Goal: Task Accomplishment & Management: Manage account settings

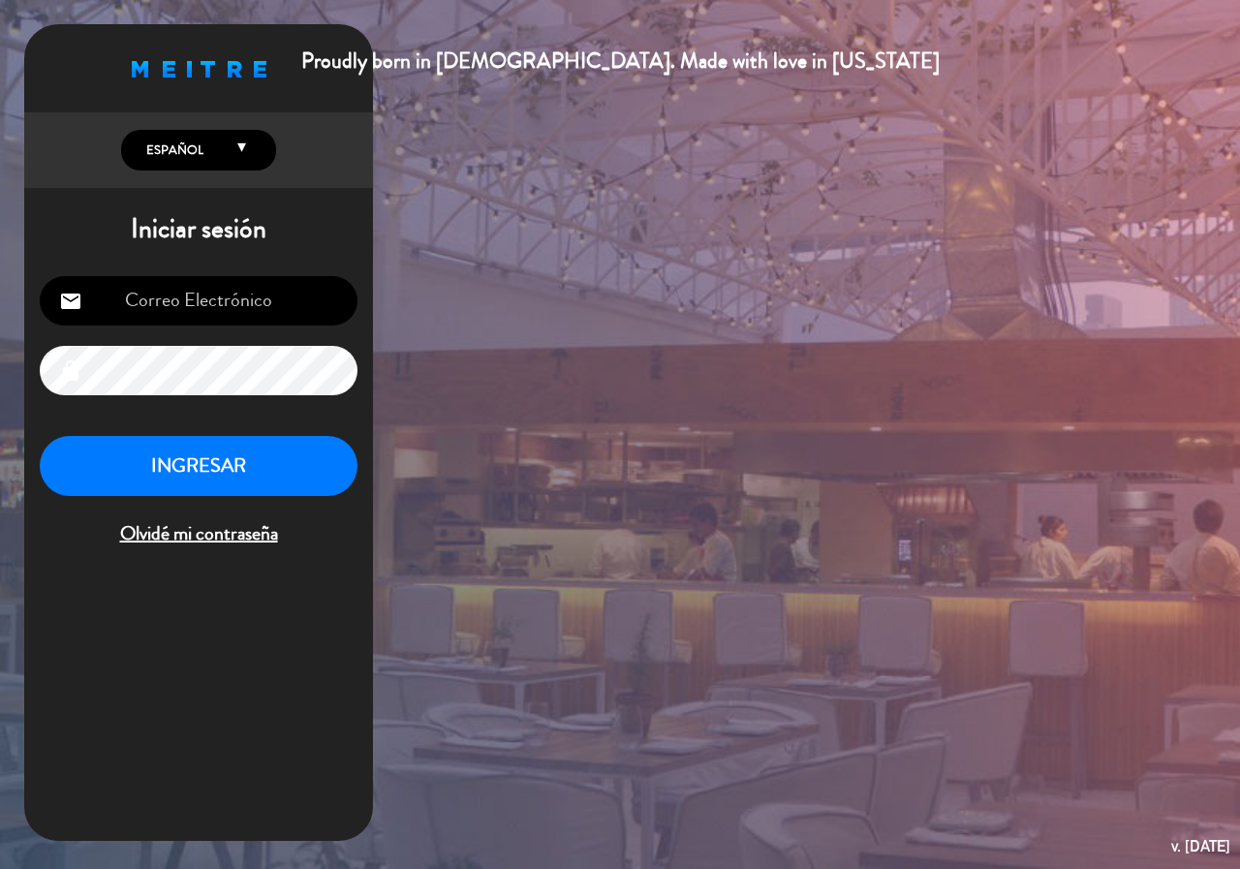
type input "[EMAIL_ADDRESS][DOMAIN_NAME]"
click at [282, 457] on button "INGRESAR" at bounding box center [199, 466] width 318 height 61
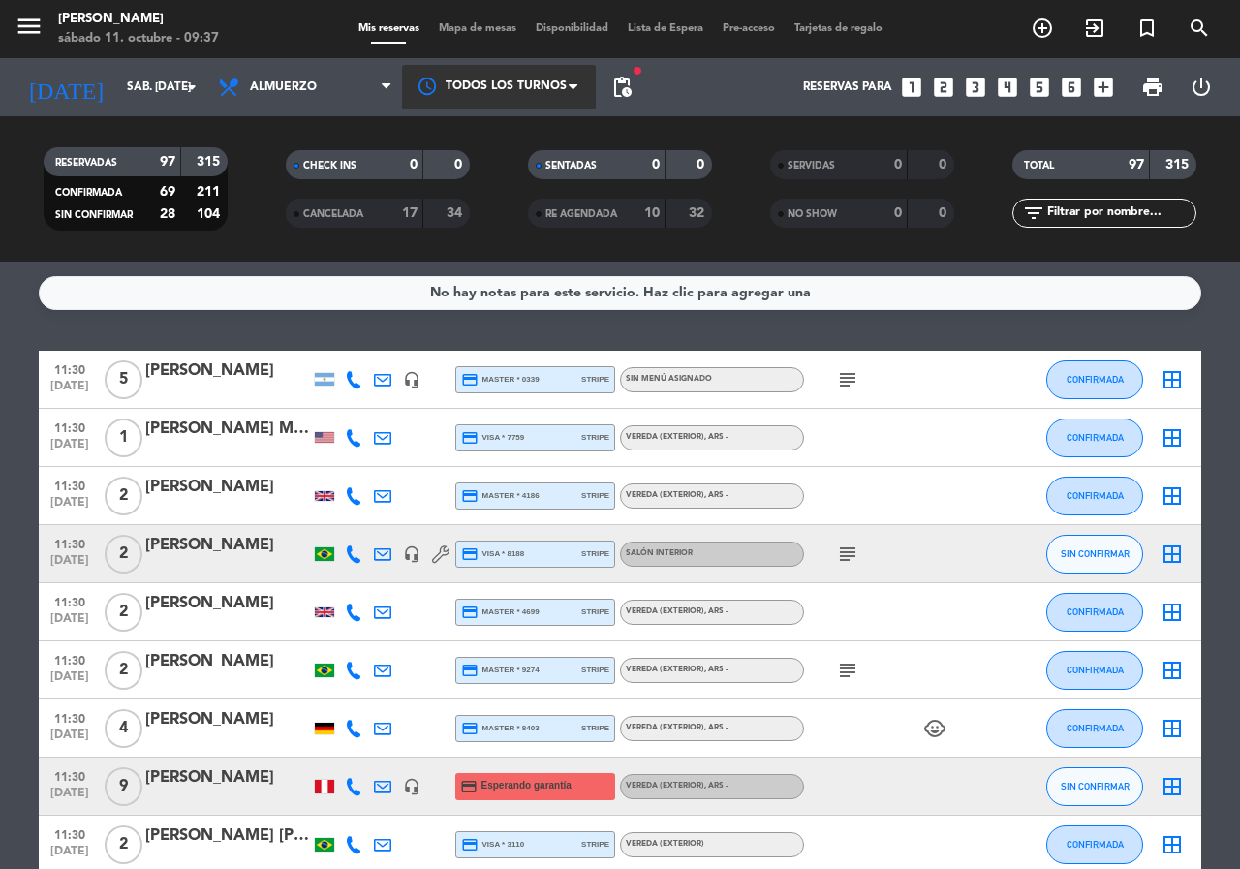
click at [486, 75] on div at bounding box center [499, 87] width 194 height 44
click at [615, 98] on span "pending_actions" at bounding box center [621, 87] width 23 height 23
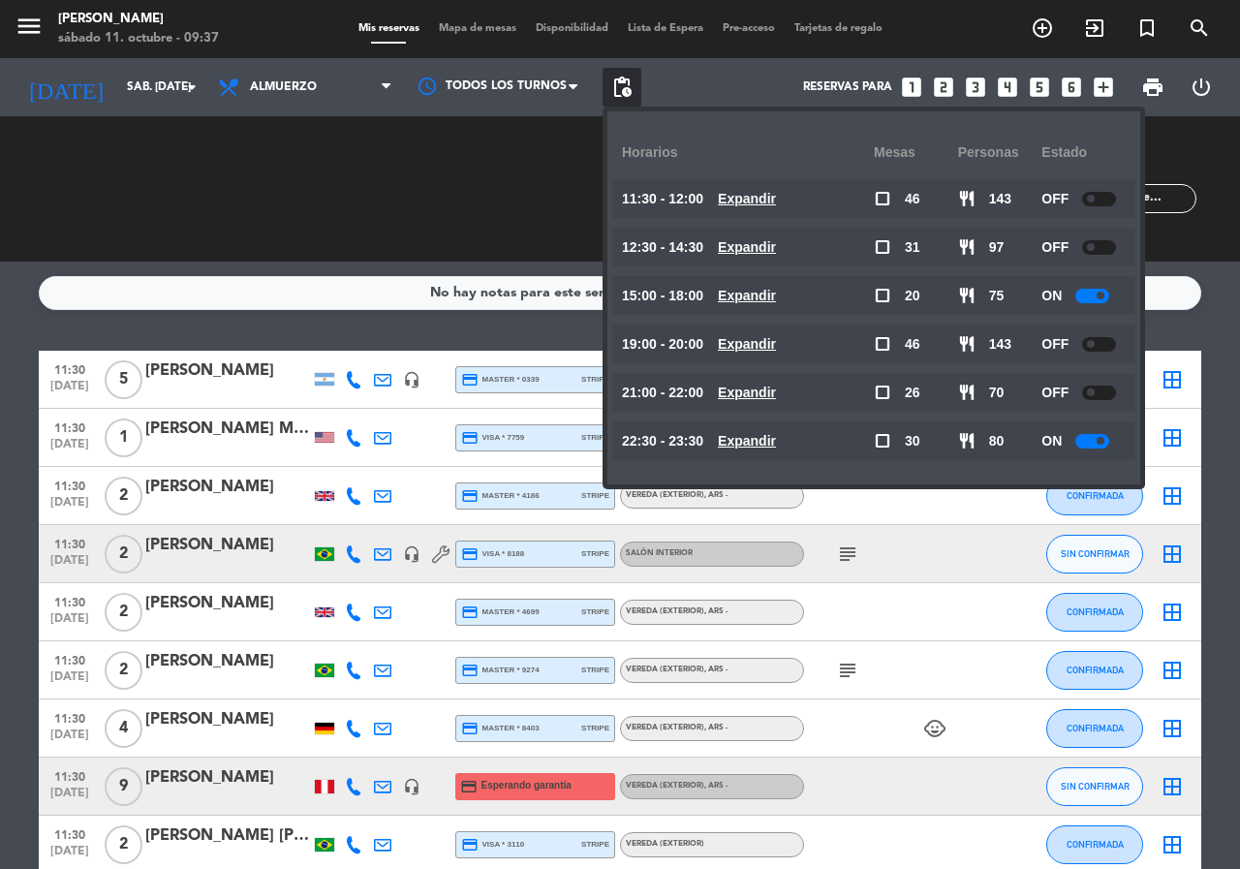
click at [728, 207] on div "11:30 - 12:00 Expandir" at bounding box center [748, 198] width 252 height 39
click at [747, 250] on u "Expandir" at bounding box center [747, 246] width 58 height 15
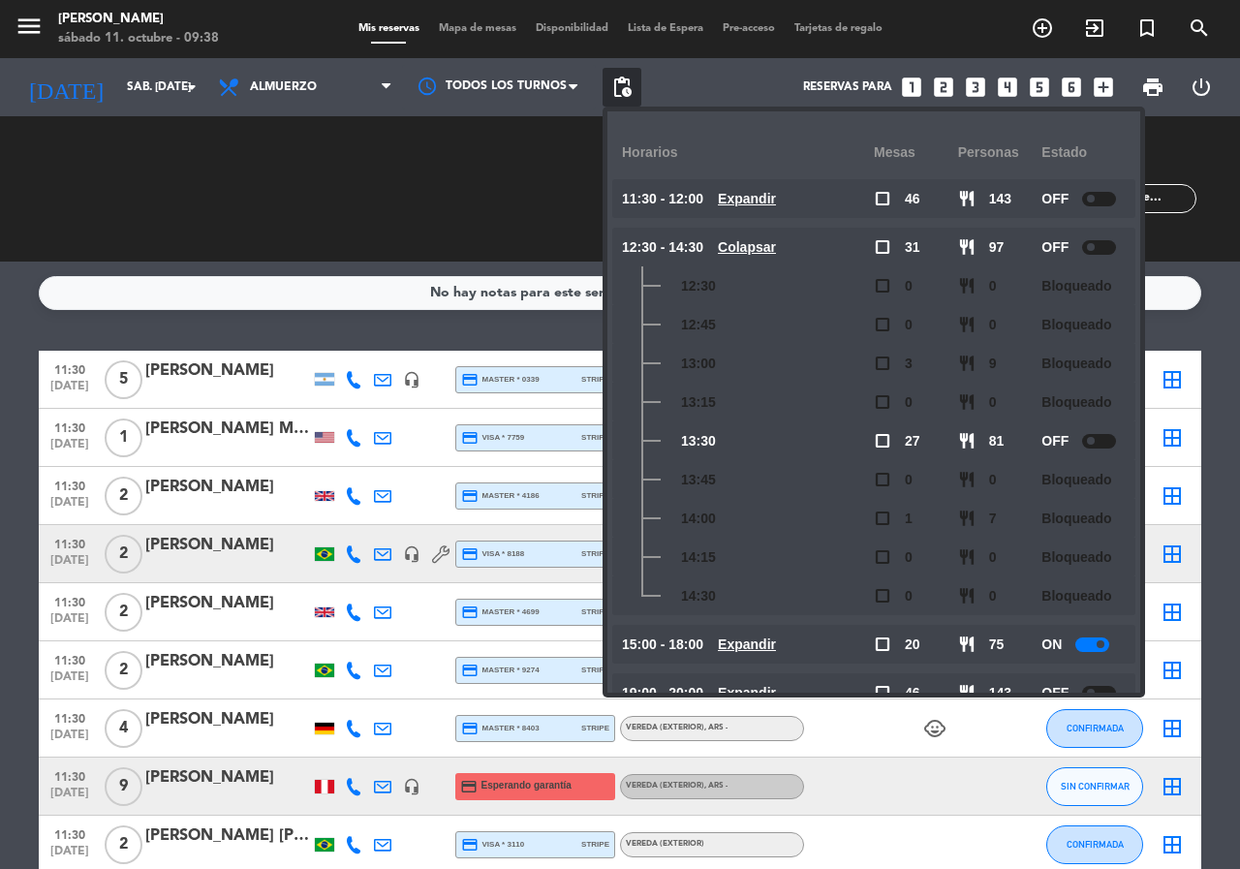
scroll to position [140, 0]
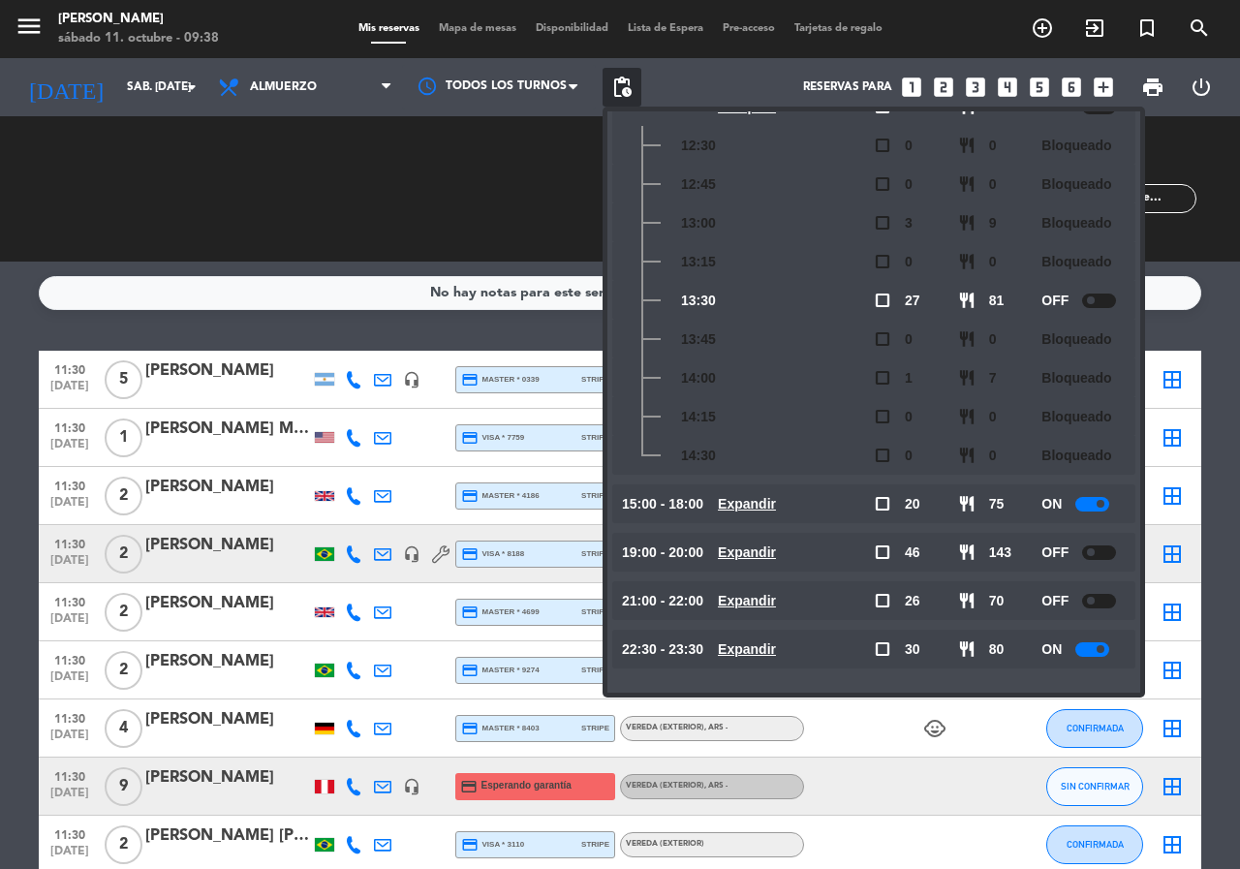
click at [758, 510] on u "Expandir" at bounding box center [747, 503] width 58 height 15
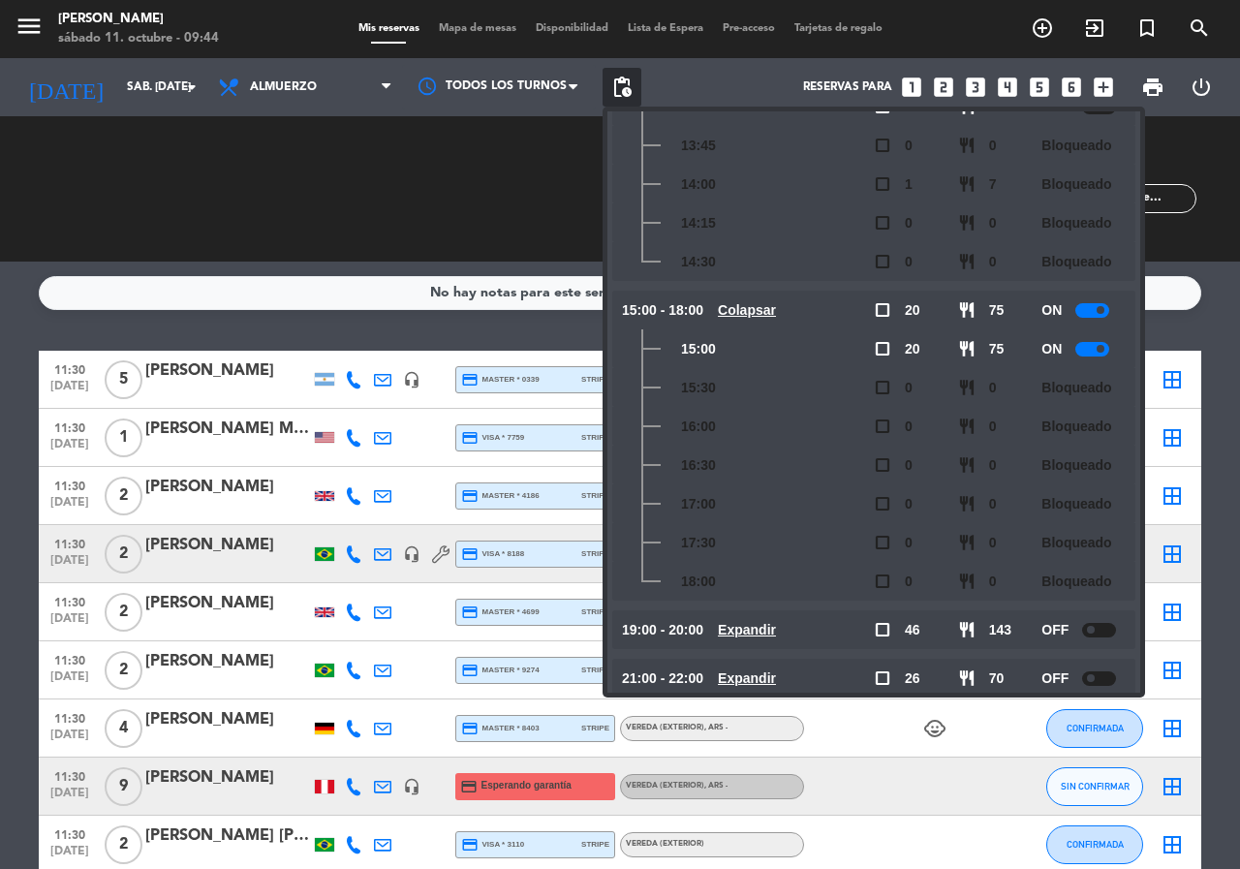
scroll to position [0, 0]
click at [603, 90] on span "pending_actions" at bounding box center [622, 87] width 39 height 39
click at [621, 84] on span "pending_actions" at bounding box center [621, 87] width 23 height 23
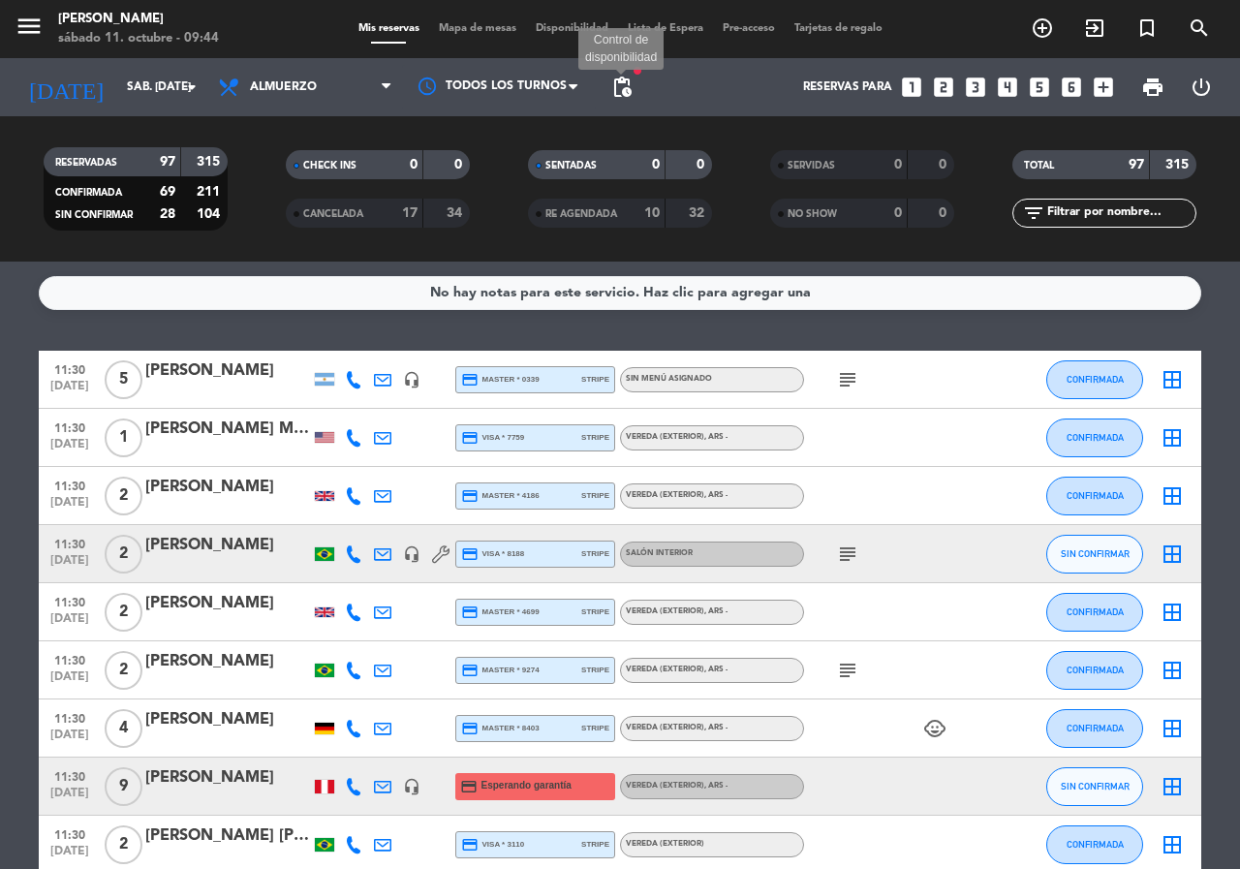
click at [618, 87] on span "pending_actions" at bounding box center [621, 87] width 23 height 23
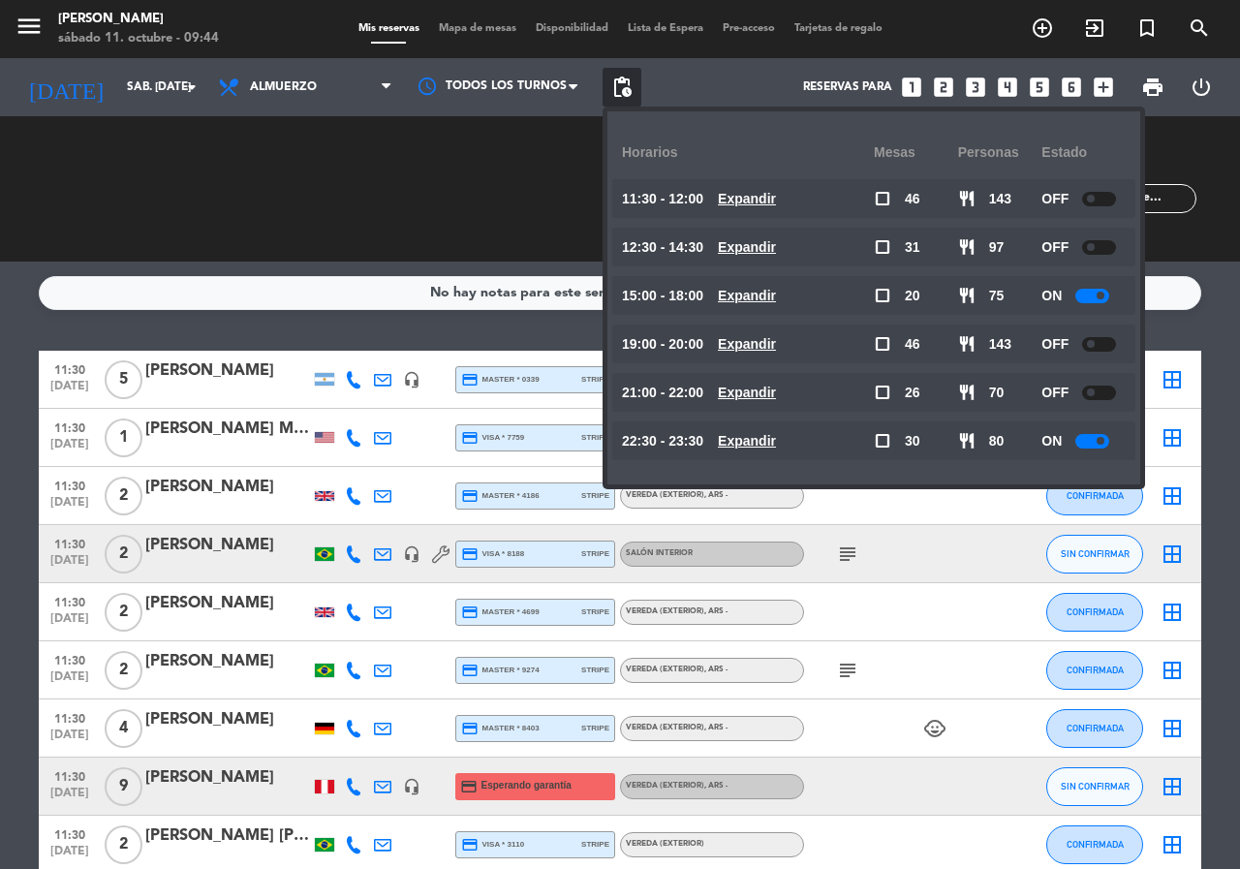
click at [766, 301] on u "Expandir" at bounding box center [747, 295] width 58 height 15
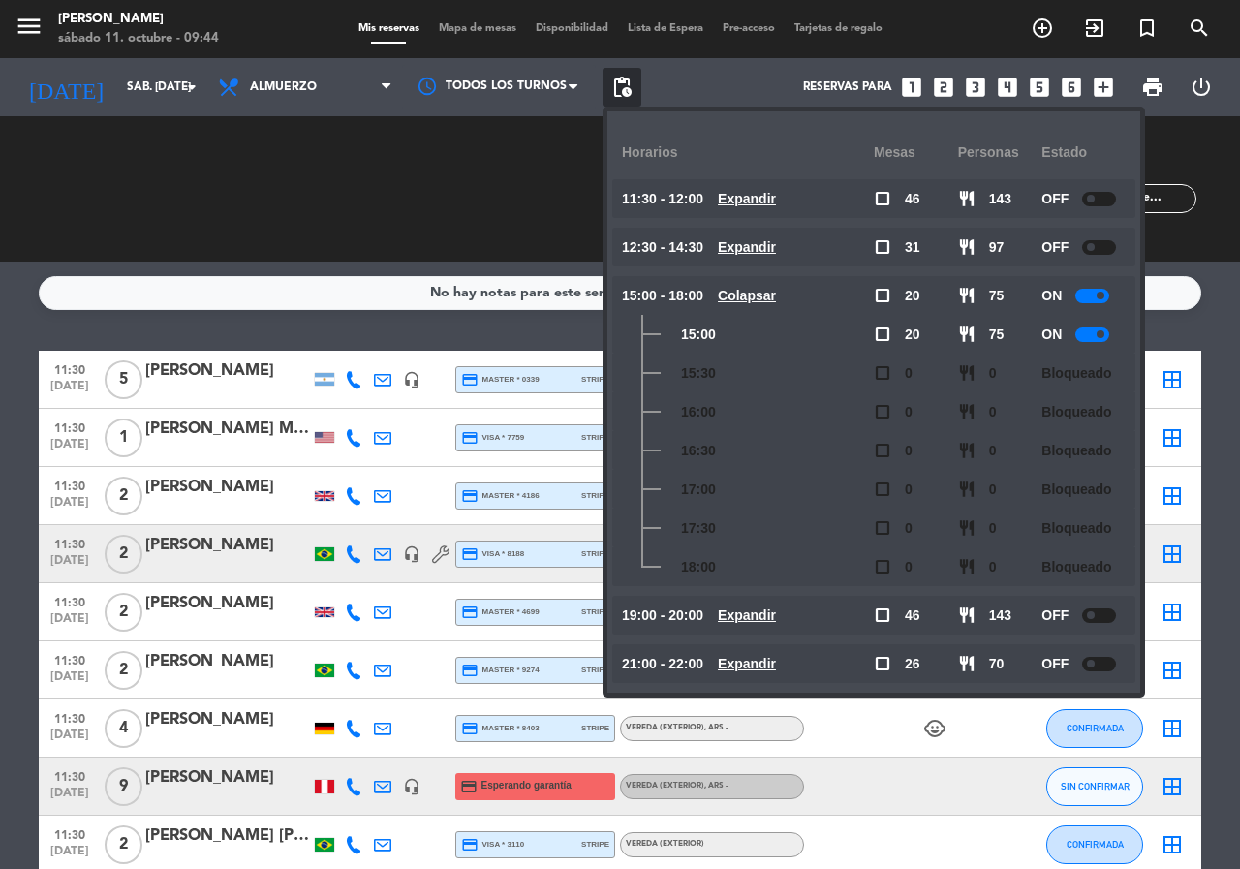
click at [766, 301] on u "Colapsar" at bounding box center [747, 295] width 58 height 15
